Goal: Information Seeking & Learning: Find specific page/section

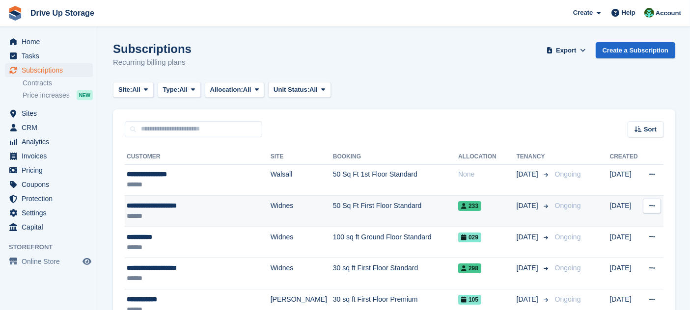
click at [169, 207] on div "**********" at bounding box center [192, 206] width 130 height 10
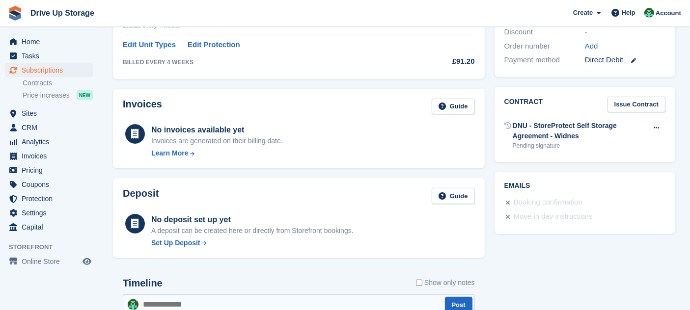
scroll to position [301, 0]
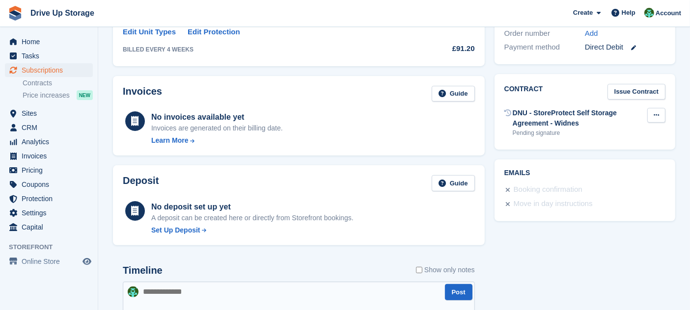
click at [660, 114] on button at bounding box center [656, 115] width 18 height 15
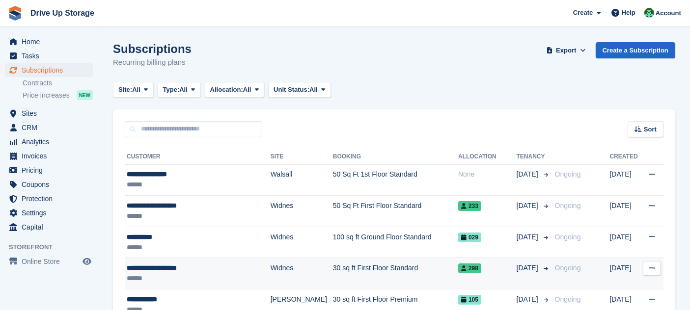
click at [286, 286] on td "Widnes" at bounding box center [302, 273] width 62 height 31
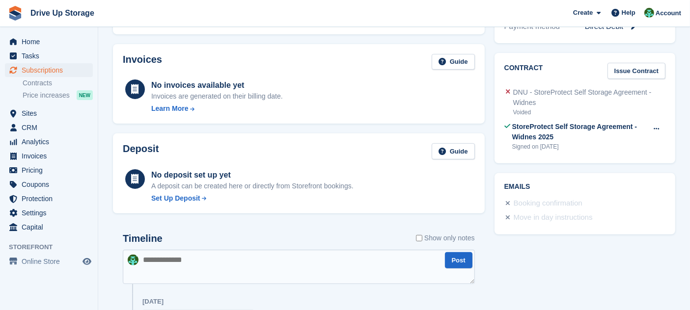
scroll to position [355, 0]
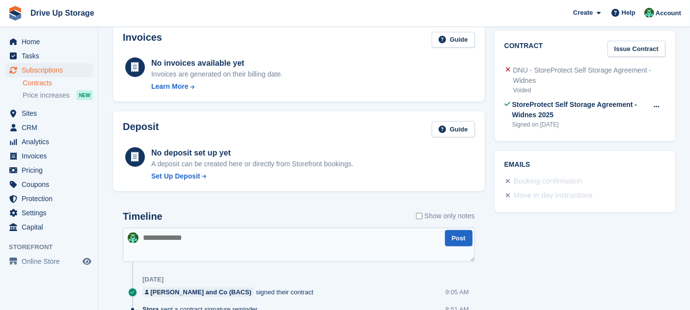
click at [55, 81] on link "Contracts" at bounding box center [58, 83] width 70 height 9
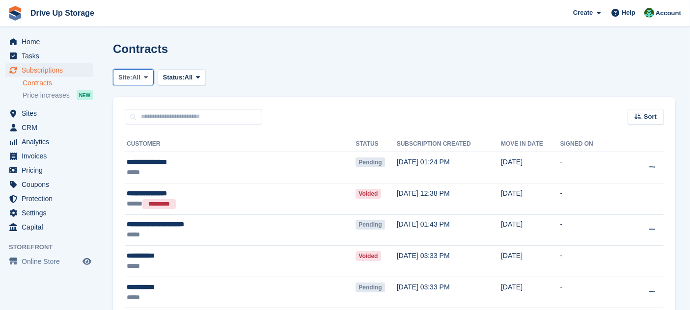
click at [135, 80] on span "All" at bounding box center [136, 78] width 8 height 10
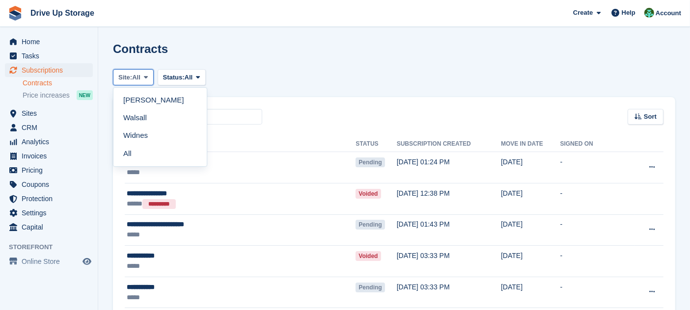
click at [135, 80] on span "All" at bounding box center [136, 78] width 8 height 10
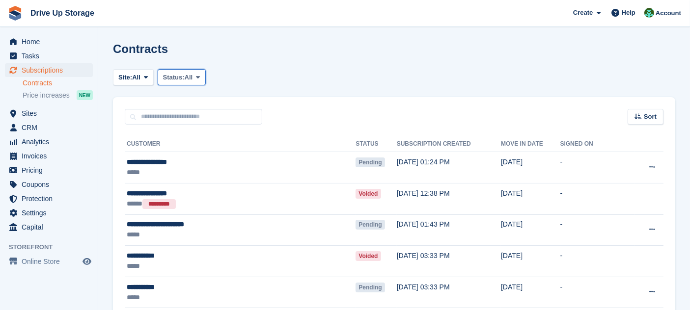
click at [164, 74] on button "Status: All" at bounding box center [182, 77] width 48 height 16
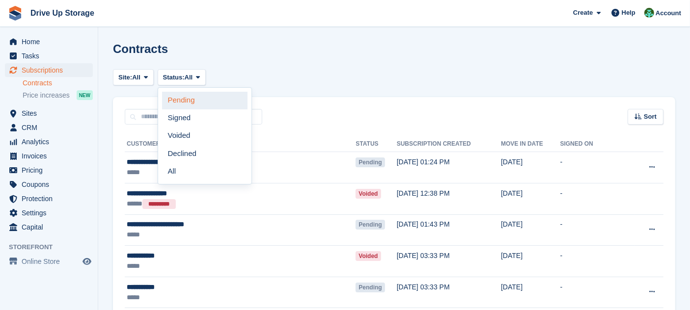
click at [178, 102] on link "Pending" at bounding box center [204, 101] width 85 height 18
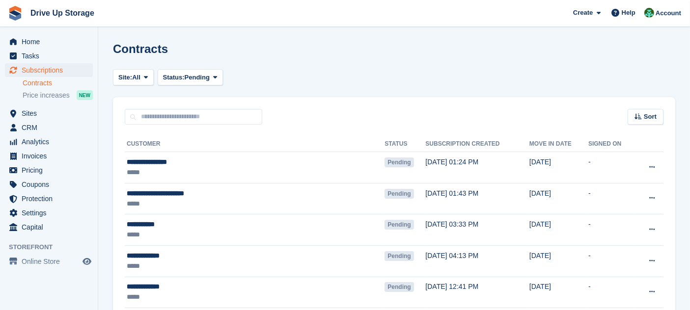
click at [473, 178] on td "22 Jul, 01:24 PM" at bounding box center [477, 167] width 104 height 31
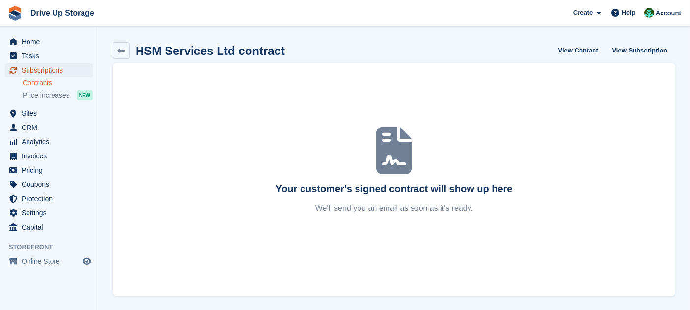
click at [43, 68] on span "Subscriptions" at bounding box center [51, 70] width 59 height 14
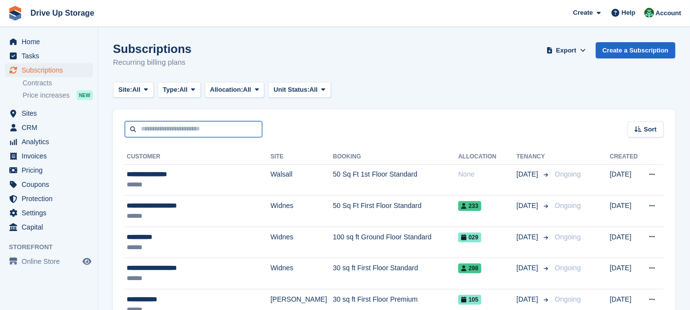
click at [185, 128] on input "text" at bounding box center [194, 129] width 138 height 16
type input "***"
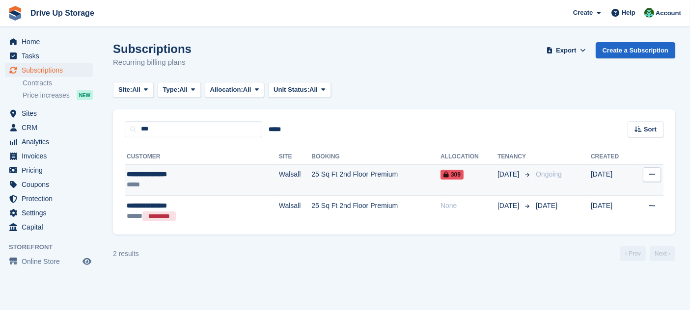
click at [536, 176] on span "Ongoing" at bounding box center [549, 174] width 26 height 8
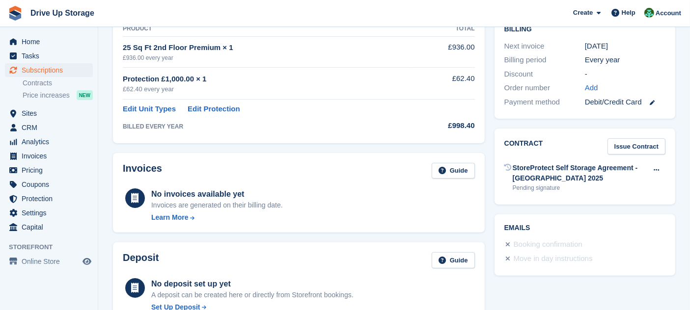
scroll to position [267, 0]
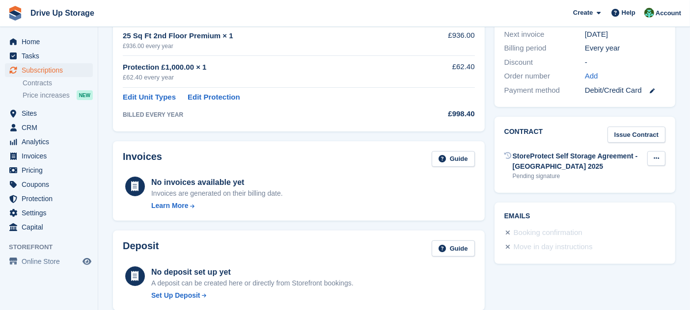
click at [652, 154] on button at bounding box center [656, 158] width 18 height 15
drag, startPoint x: 689, startPoint y: 100, endPoint x: 696, endPoint y: 109, distance: 11.5
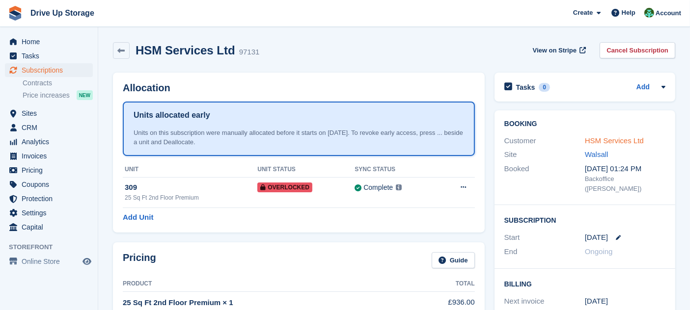
click at [596, 137] on link "HSM Services Ltd" at bounding box center [614, 141] width 59 height 8
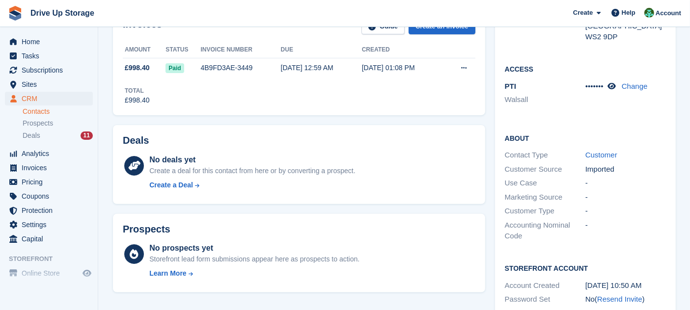
scroll to position [300, 0]
